Goal: Navigation & Orientation: Find specific page/section

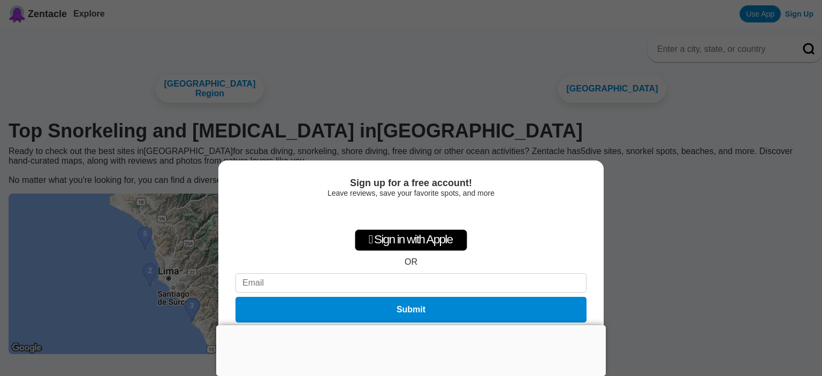
click at [413, 325] on div at bounding box center [410, 325] width 389 height 0
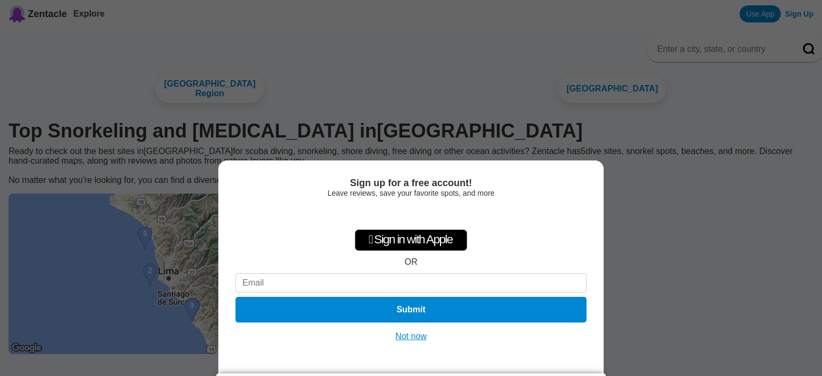
click at [417, 331] on button "Not now" at bounding box center [411, 336] width 38 height 11
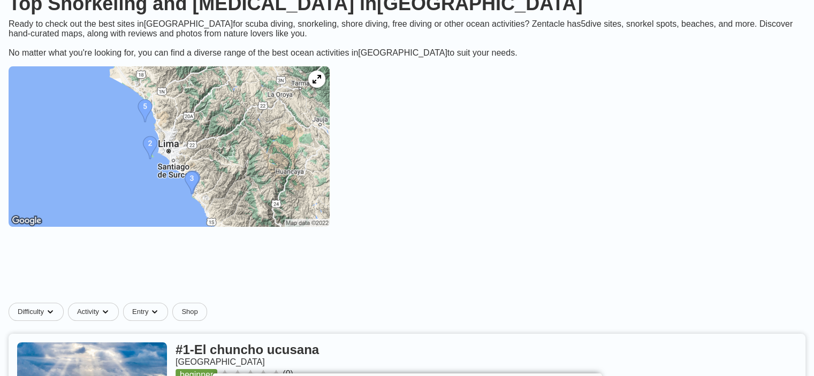
scroll to position [128, 0]
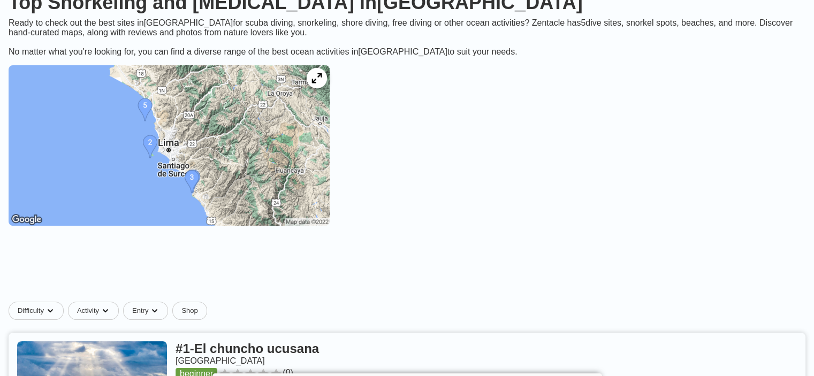
click at [322, 83] on icon at bounding box center [316, 78] width 10 height 10
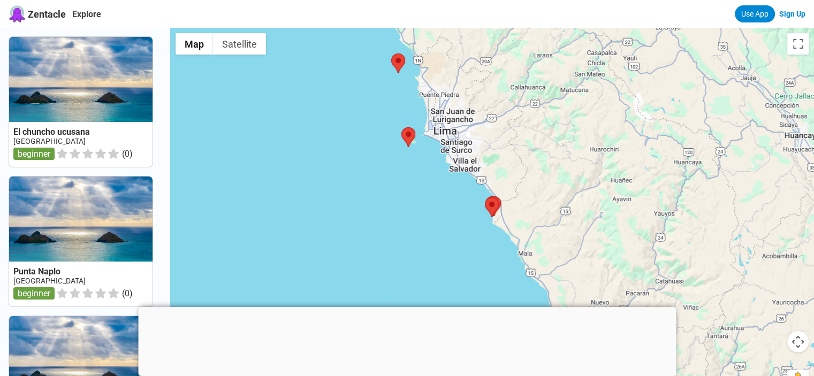
click at [411, 307] on div at bounding box center [407, 307] width 538 height 0
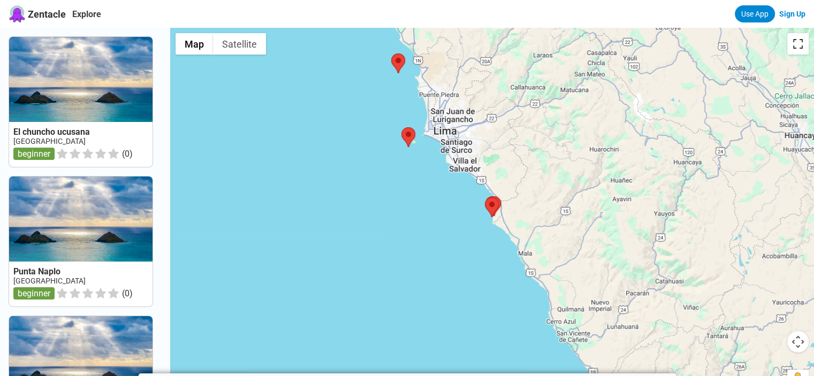
click at [795, 47] on button "Toggle fullscreen view" at bounding box center [797, 43] width 21 height 21
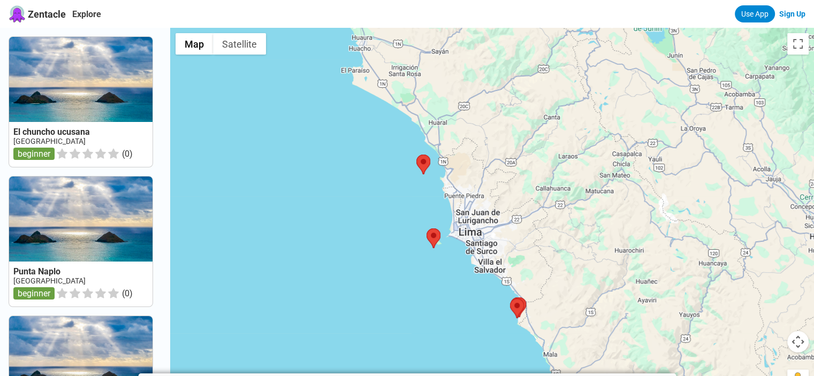
drag, startPoint x: 618, startPoint y: 83, endPoint x: 644, endPoint y: 190, distance: 109.6
click at [644, 190] on div at bounding box center [492, 216] width 644 height 376
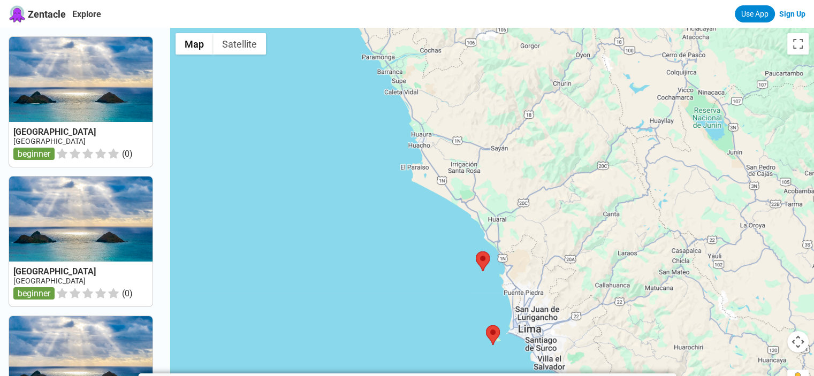
drag, startPoint x: 516, startPoint y: 104, endPoint x: 582, endPoint y: 205, distance: 120.4
click at [582, 205] on div at bounding box center [492, 216] width 644 height 376
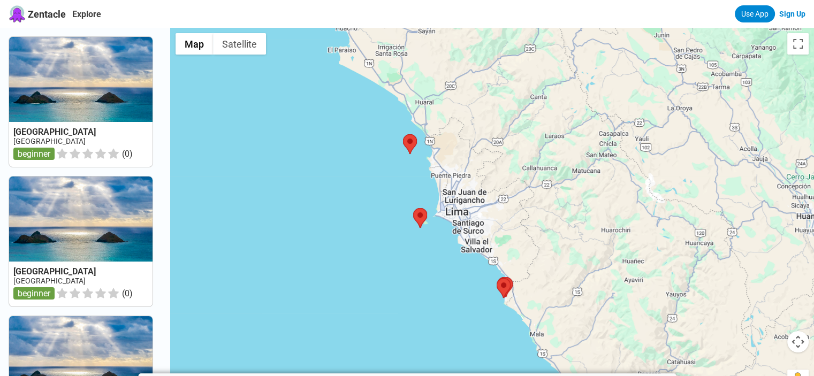
drag, startPoint x: 576, startPoint y: 217, endPoint x: 647, endPoint y: 330, distance: 133.0
click at [647, 330] on div at bounding box center [492, 216] width 644 height 376
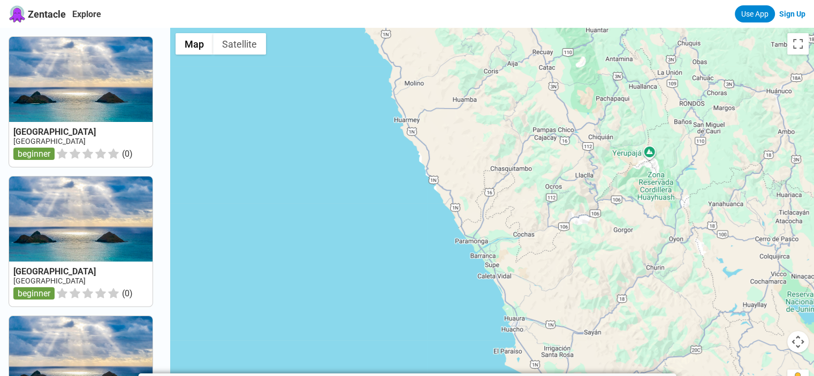
drag, startPoint x: 566, startPoint y: 165, endPoint x: 660, endPoint y: 352, distance: 208.6
click at [660, 352] on div at bounding box center [492, 216] width 644 height 376
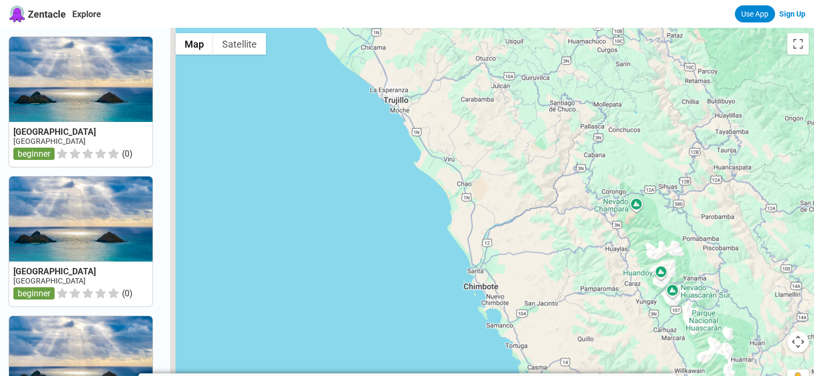
drag, startPoint x: 570, startPoint y: 234, endPoint x: 598, endPoint y: 321, distance: 91.2
click at [598, 321] on div at bounding box center [492, 216] width 644 height 376
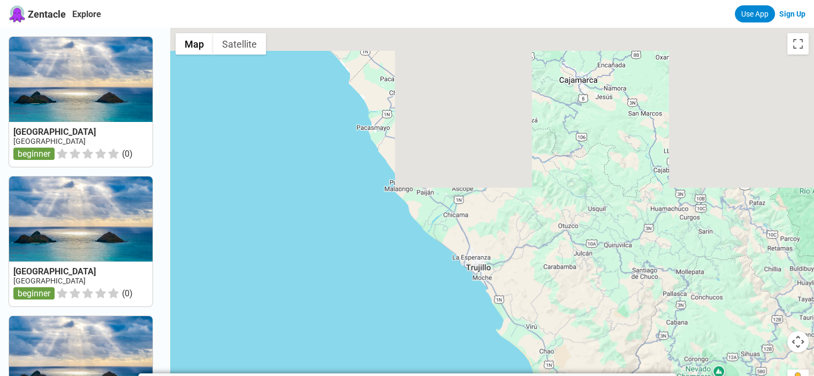
drag, startPoint x: 509, startPoint y: 164, endPoint x: 593, endPoint y: 333, distance: 188.8
click at [593, 333] on div at bounding box center [492, 216] width 644 height 376
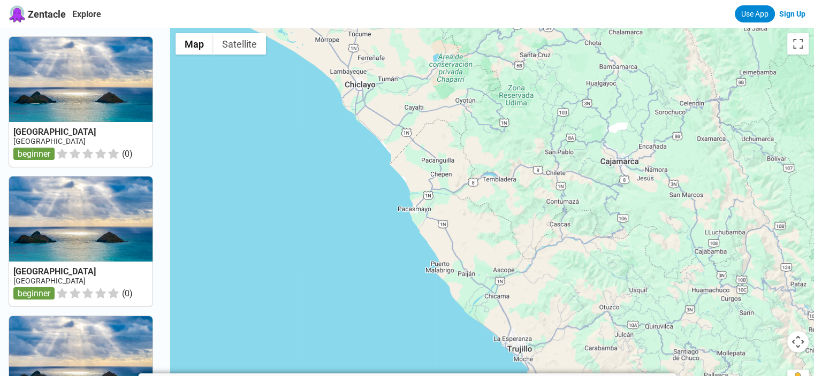
drag, startPoint x: 539, startPoint y: 238, endPoint x: 426, endPoint y: 33, distance: 234.4
click at [426, 33] on div at bounding box center [492, 216] width 644 height 376
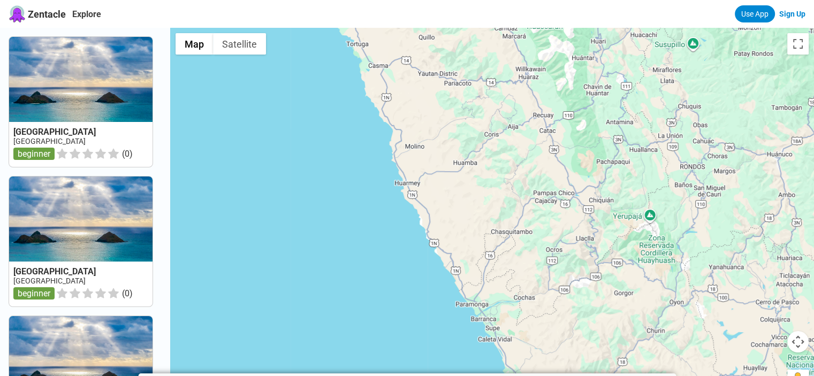
drag, startPoint x: 513, startPoint y: 202, endPoint x: 452, endPoint y: 57, distance: 157.3
click at [452, 57] on div at bounding box center [492, 216] width 644 height 376
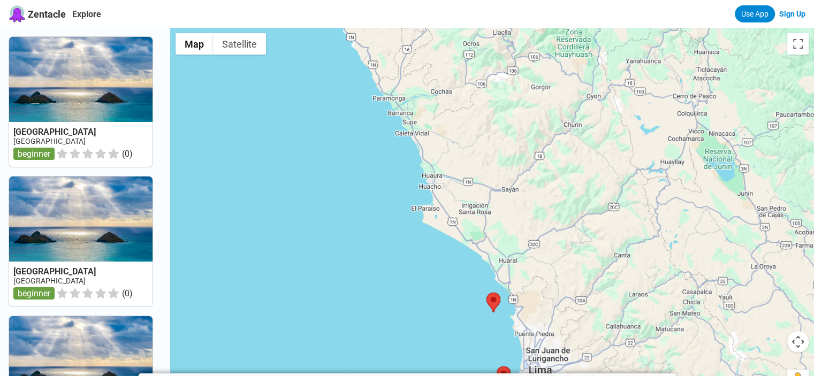
drag, startPoint x: 552, startPoint y: 316, endPoint x: 494, endPoint y: 169, distance: 158.3
click at [494, 170] on div at bounding box center [492, 216] width 644 height 376
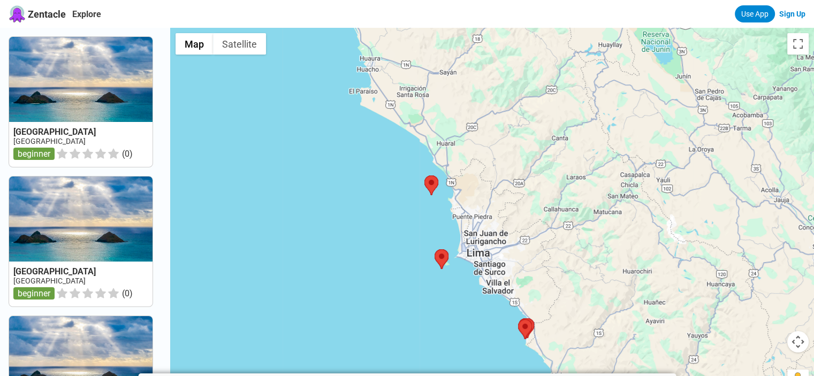
drag, startPoint x: 566, startPoint y: 320, endPoint x: 491, endPoint y: 187, distance: 152.8
click at [491, 187] on div at bounding box center [492, 216] width 644 height 376
